Goal: Check status: Check status

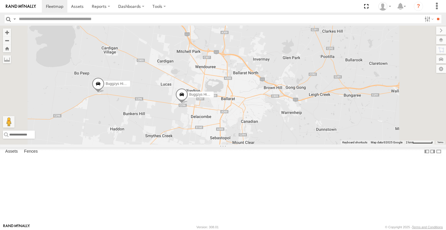
click at [188, 104] on span at bounding box center [182, 96] width 13 height 16
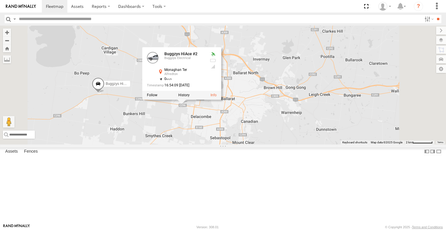
click at [244, 144] on div "Buggzys HiAce #1 Buggzys HiAce #2 Cleaner Wagon #1 Buggzys HiAce #2 Buggzys Ele…" at bounding box center [223, 85] width 446 height 119
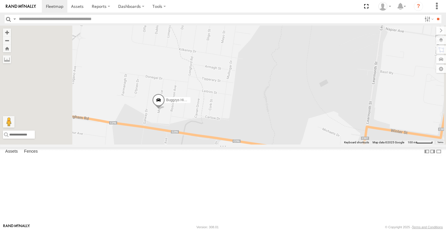
click at [165, 109] on span at bounding box center [158, 102] width 13 height 16
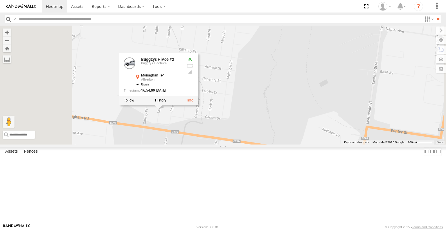
click at [237, 144] on div "Buggzys HiAce #1 Buggzys HiAce #2 Cleaner Wagon #1 Buggzys HiAce #2 Buggzys Ele…" at bounding box center [223, 85] width 446 height 119
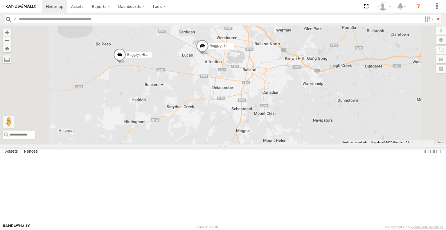
drag, startPoint x: 330, startPoint y: 133, endPoint x: 228, endPoint y: 123, distance: 103.1
click at [228, 123] on div "Buggzys HiAce #2 Buggzys HiAce #1" at bounding box center [223, 85] width 446 height 119
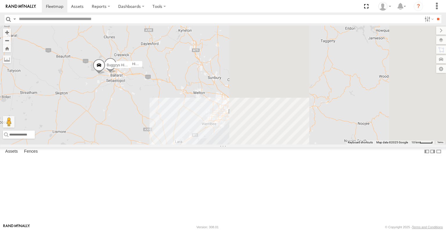
drag, startPoint x: 315, startPoint y: 144, endPoint x: 272, endPoint y: 137, distance: 43.7
click at [272, 137] on div "Buggzys HiAce #2 Buggzys HiAce #1" at bounding box center [223, 85] width 446 height 119
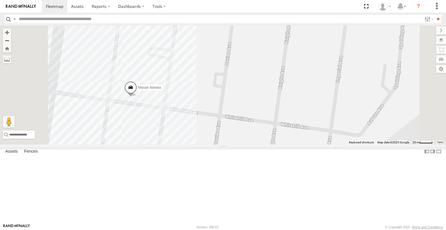
drag, startPoint x: 328, startPoint y: 74, endPoint x: 301, endPoint y: 117, distance: 50.5
click at [301, 117] on div "Buggzys HiAce #2 Buggzys HiAce #1 Cleaner Wagon #1 White Hilux Nissan Navara 2" at bounding box center [223, 85] width 446 height 119
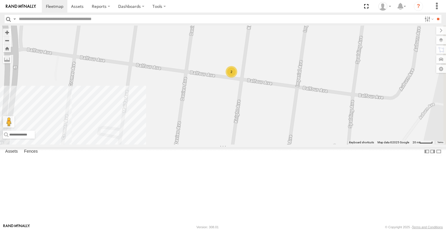
click at [237, 78] on div "2" at bounding box center [232, 72] width 12 height 12
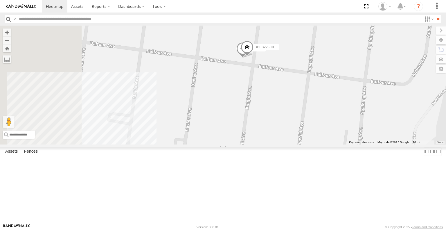
drag, startPoint x: 264, startPoint y: 150, endPoint x: 314, endPoint y: 109, distance: 64.6
click at [314, 109] on div "Buggzys HiAce #2 Buggzys HiAce #1 Cleaner Wagon #1 White Hilux Nissan Navara Hi…" at bounding box center [223, 85] width 446 height 119
